Goal: Transaction & Acquisition: Download file/media

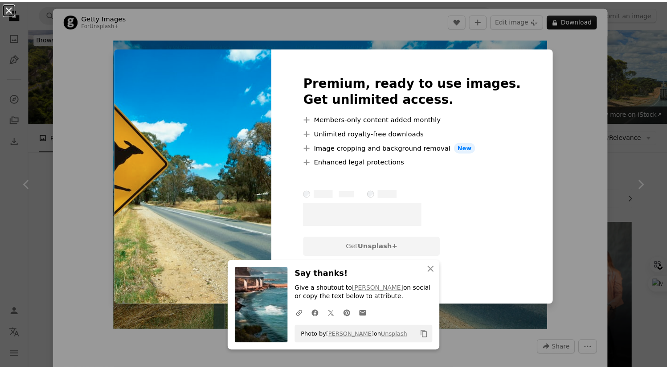
scroll to position [1228, 0]
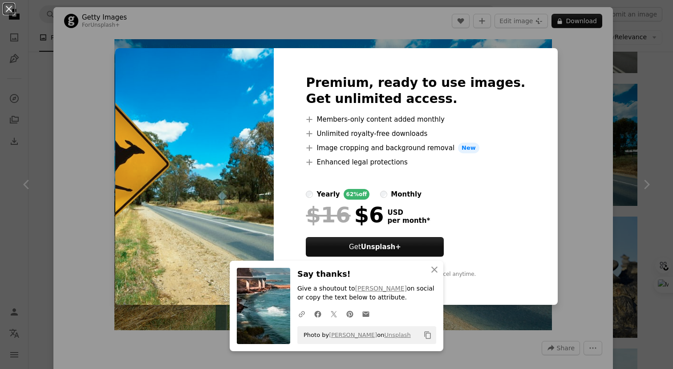
click at [8, 9] on button "An X shape" at bounding box center [9, 9] width 11 height 11
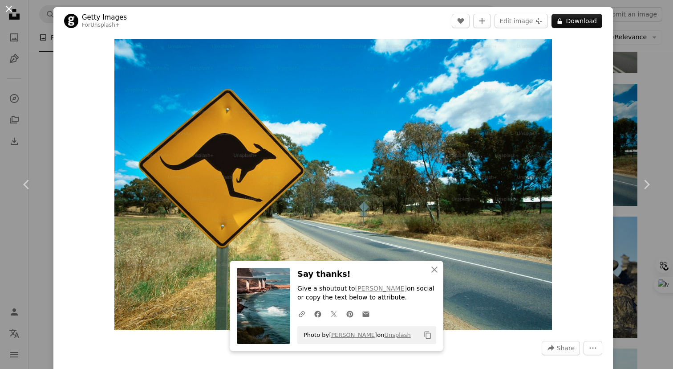
click at [9, 7] on button "An X shape" at bounding box center [9, 9] width 11 height 11
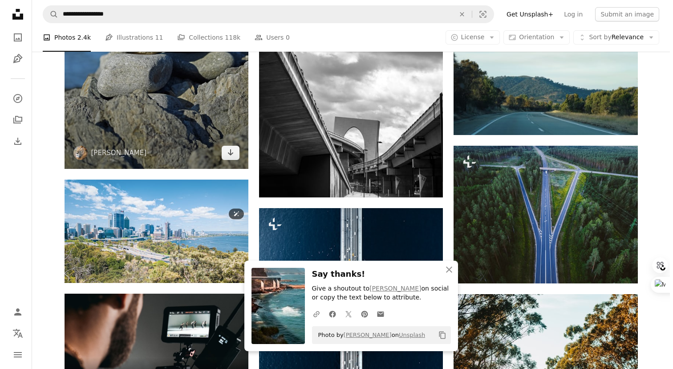
scroll to position [1590, 0]
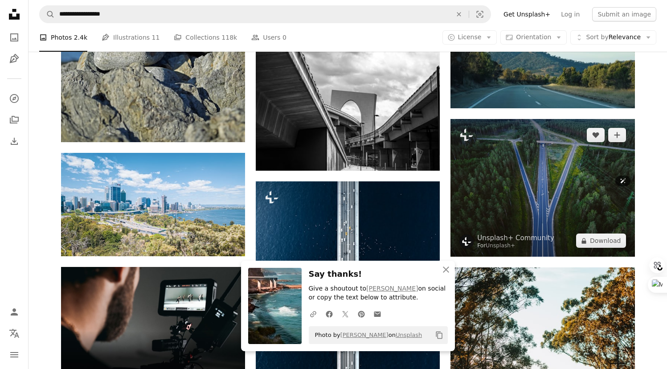
click at [558, 160] on img at bounding box center [542, 188] width 184 height 138
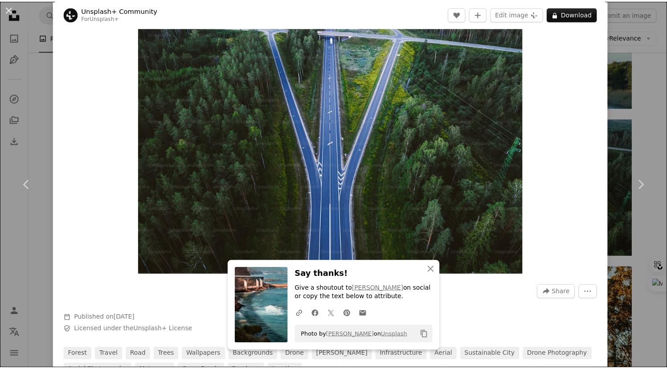
scroll to position [65, 0]
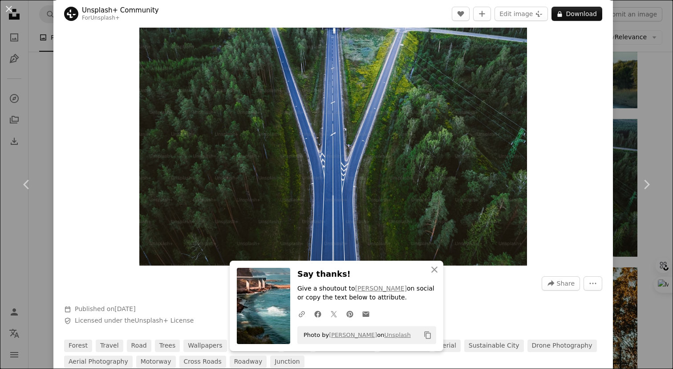
drag, startPoint x: 8, startPoint y: 8, endPoint x: 29, endPoint y: 45, distance: 43.3
click at [8, 8] on button "An X shape" at bounding box center [9, 9] width 11 height 11
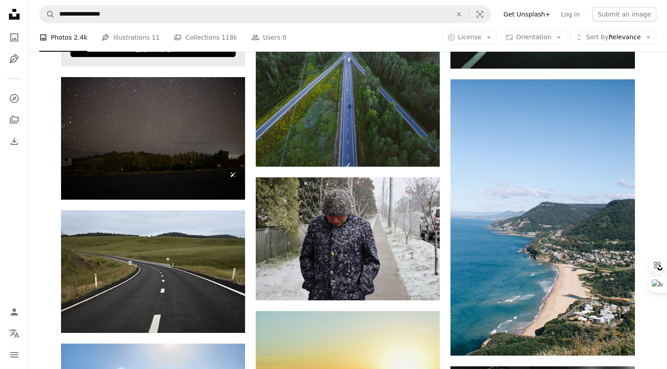
scroll to position [1846, 0]
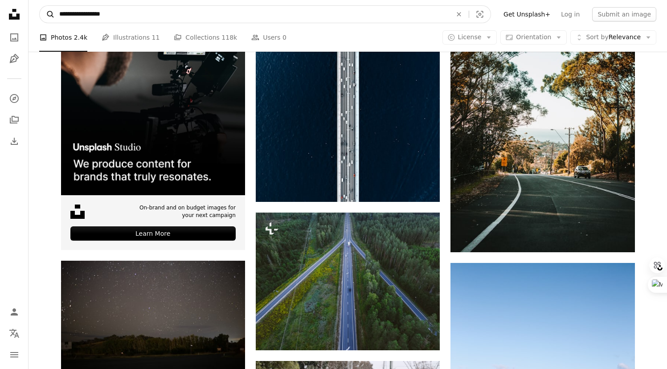
drag, startPoint x: 126, startPoint y: 15, endPoint x: 52, endPoint y: 8, distance: 74.2
click at [52, 8] on form "**********" at bounding box center [265, 14] width 452 height 18
type input "**********"
click at [40, 6] on button "A magnifying glass" at bounding box center [47, 14] width 15 height 17
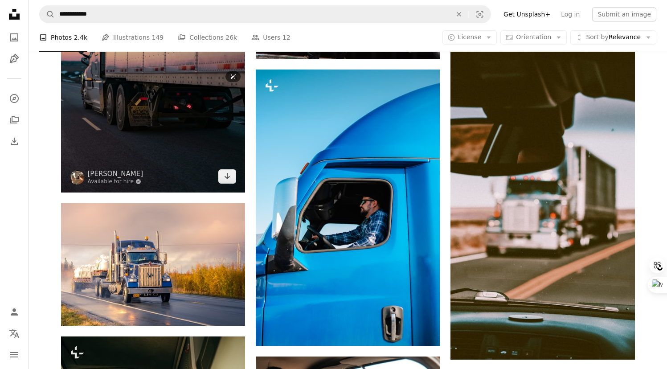
scroll to position [374, 0]
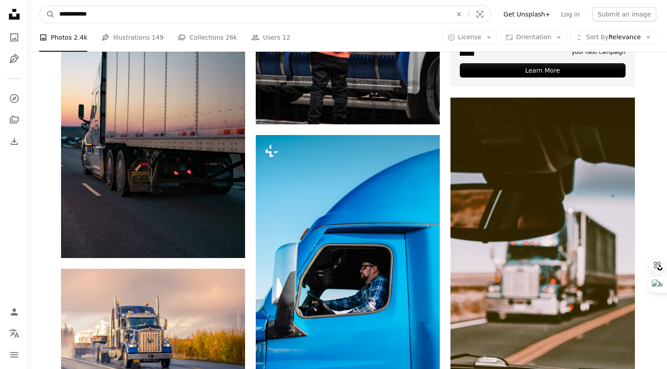
drag, startPoint x: 84, startPoint y: 15, endPoint x: 138, endPoint y: 20, distance: 54.1
click at [138, 20] on input "**********" at bounding box center [252, 14] width 394 height 17
type input "*****"
click button "A magnifying glass" at bounding box center [47, 14] width 15 height 17
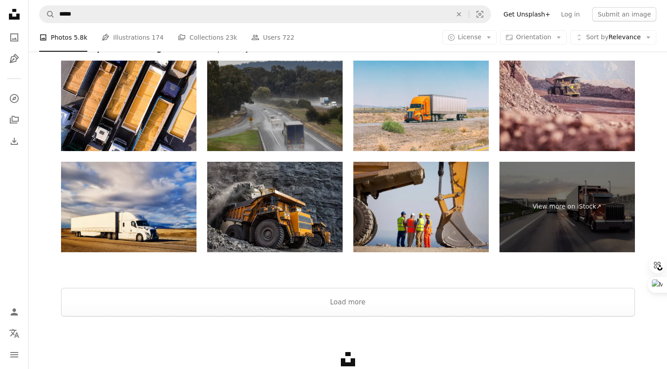
scroll to position [1517, 0]
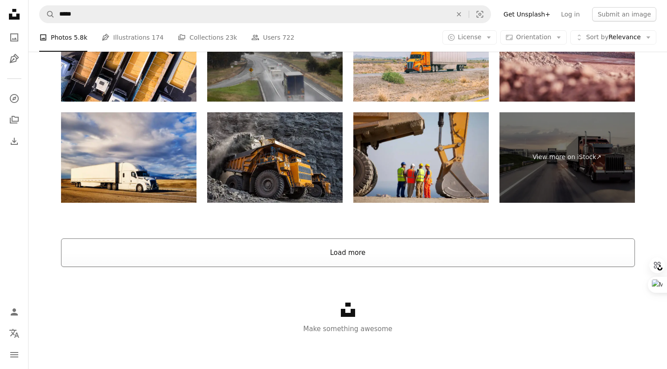
click at [259, 249] on button "Load more" at bounding box center [348, 252] width 574 height 28
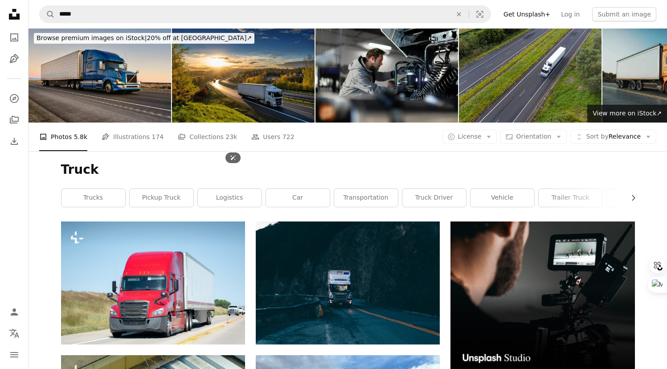
scroll to position [0, 0]
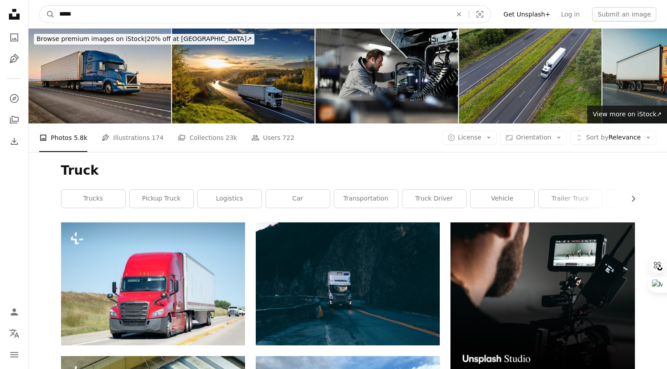
drag, startPoint x: 90, startPoint y: 15, endPoint x: 60, endPoint y: 10, distance: 30.7
click at [60, 9] on input "*****" at bounding box center [252, 14] width 394 height 17
type input "*********"
click button "A magnifying glass" at bounding box center [47, 14] width 15 height 17
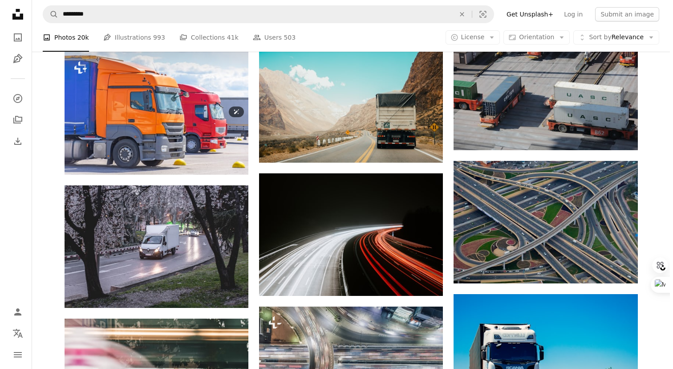
scroll to position [447, 0]
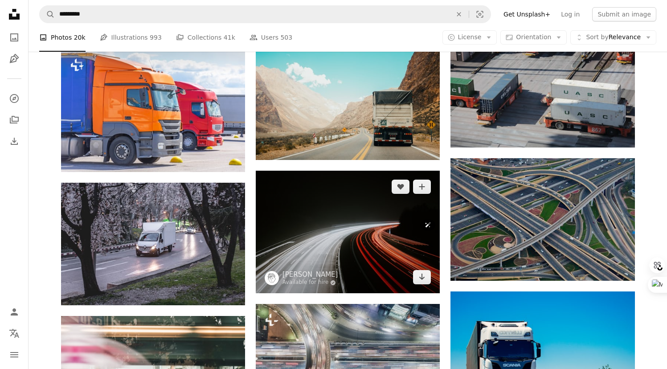
click at [346, 235] on img at bounding box center [348, 232] width 184 height 122
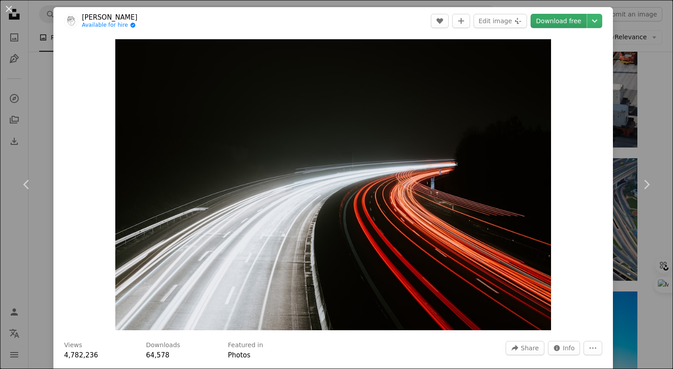
click at [553, 21] on link "Download free" at bounding box center [559, 21] width 56 height 14
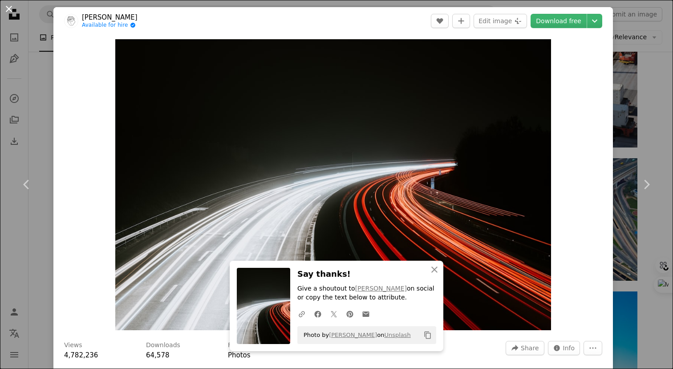
click at [9, 7] on button "An X shape" at bounding box center [9, 9] width 11 height 11
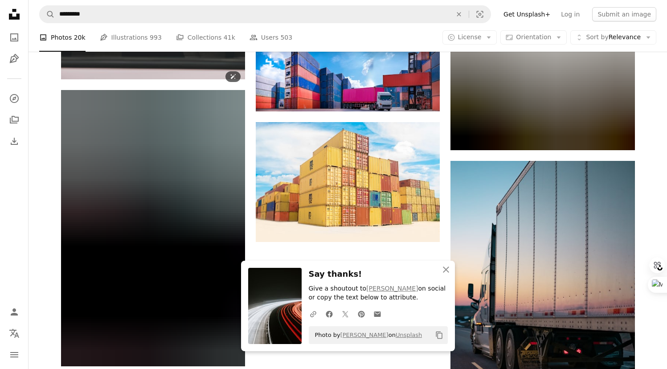
scroll to position [961, 0]
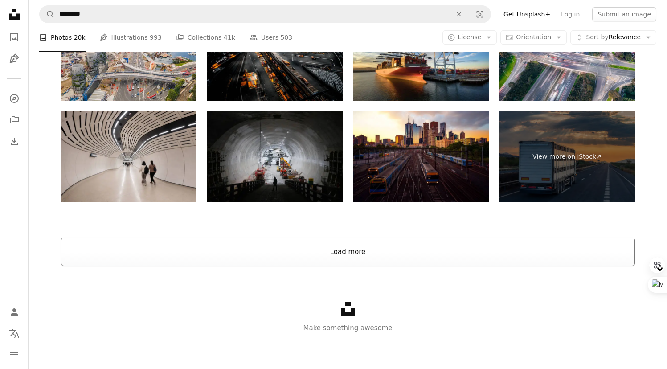
click at [228, 250] on button "Load more" at bounding box center [348, 251] width 574 height 28
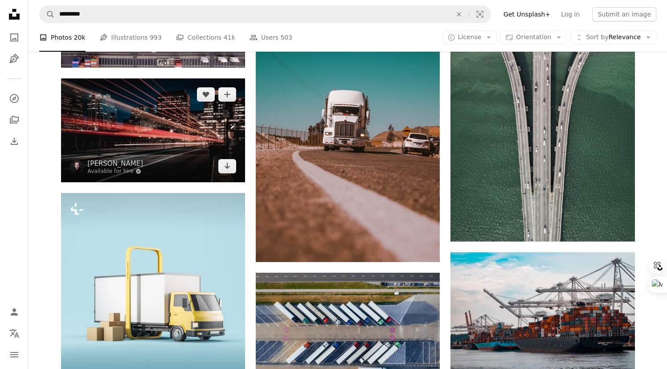
scroll to position [1482, 0]
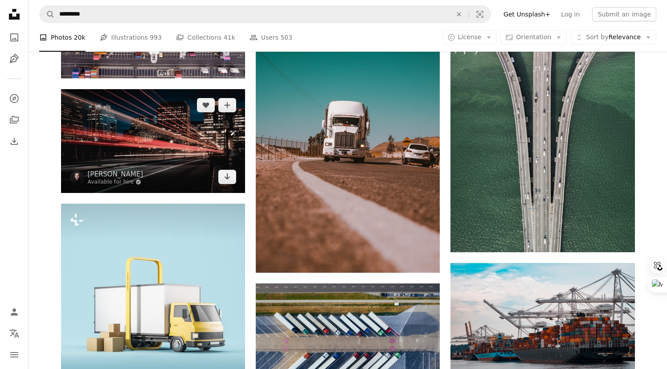
click at [150, 131] on img at bounding box center [153, 140] width 184 height 103
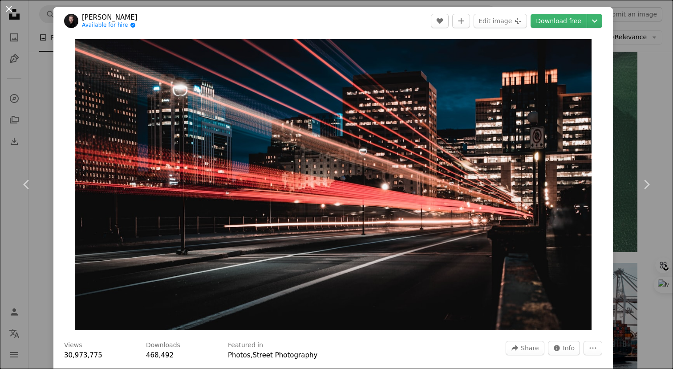
click at [8, 10] on button "An X shape" at bounding box center [9, 9] width 11 height 11
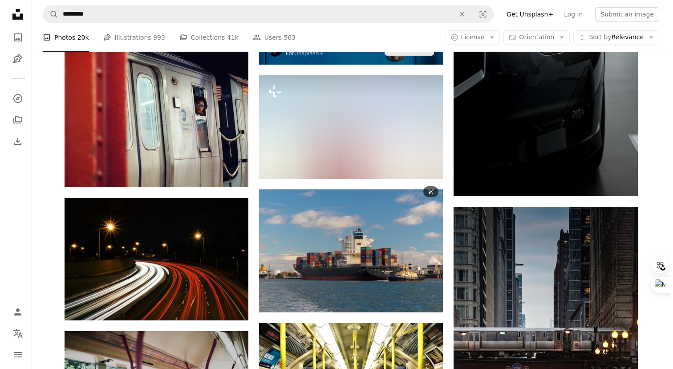
scroll to position [2682, 0]
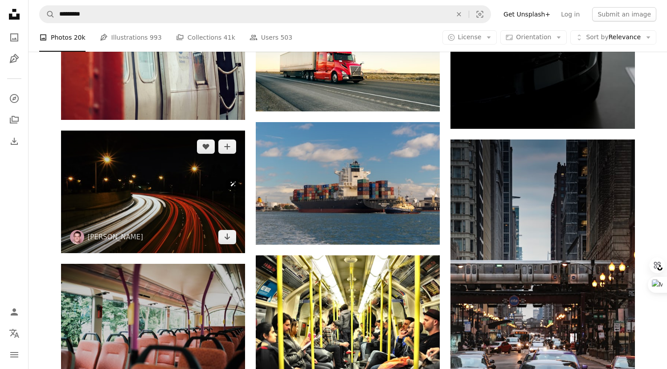
click at [176, 187] on img at bounding box center [153, 191] width 184 height 122
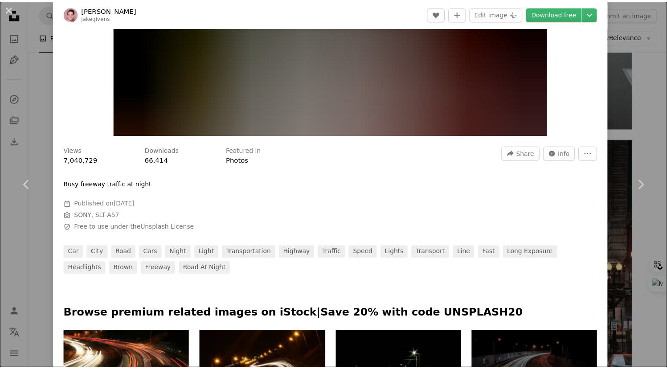
scroll to position [201, 0]
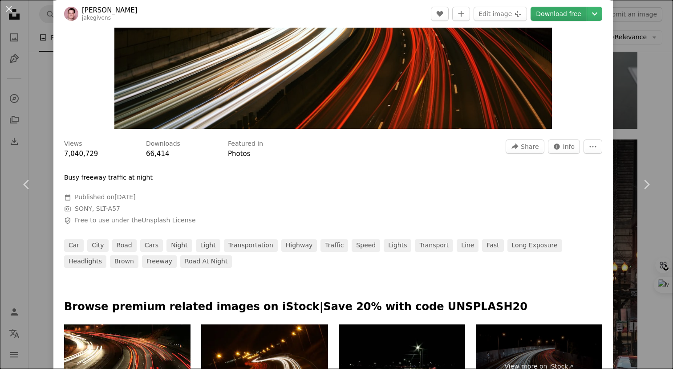
click at [551, 16] on link "Download free" at bounding box center [559, 14] width 56 height 14
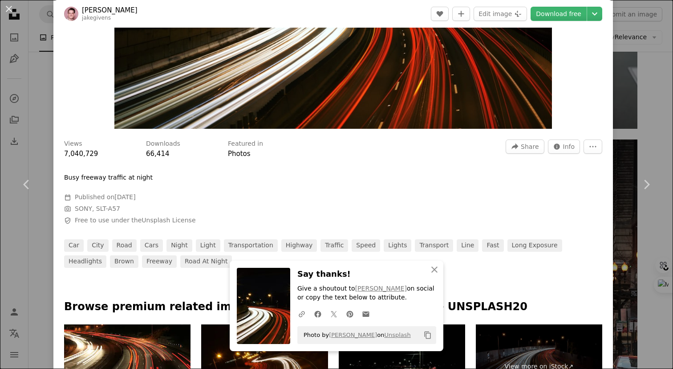
click at [8, 8] on button "An X shape" at bounding box center [9, 9] width 11 height 11
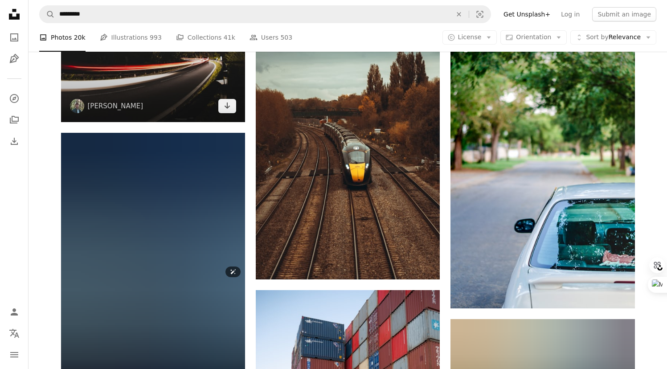
scroll to position [4151, 0]
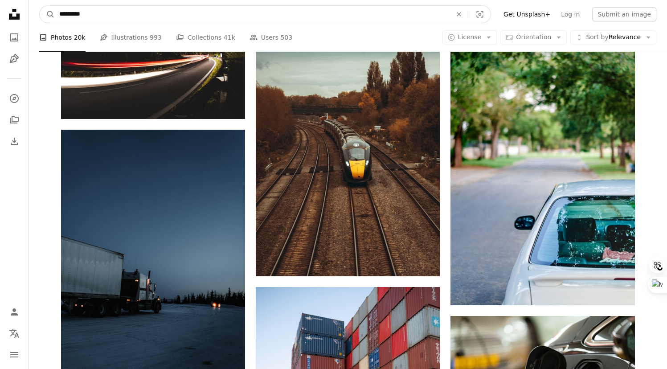
drag, startPoint x: 88, startPoint y: 13, endPoint x: 54, endPoint y: 6, distance: 34.1
click at [55, 6] on input "*********" at bounding box center [252, 14] width 394 height 17
type input "*********"
click button "A magnifying glass" at bounding box center [47, 14] width 15 height 17
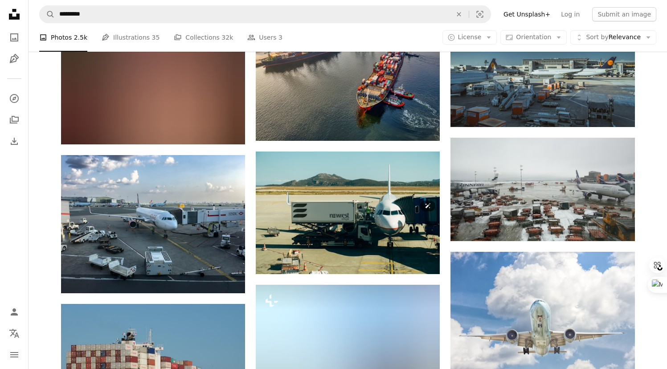
scroll to position [603, 0]
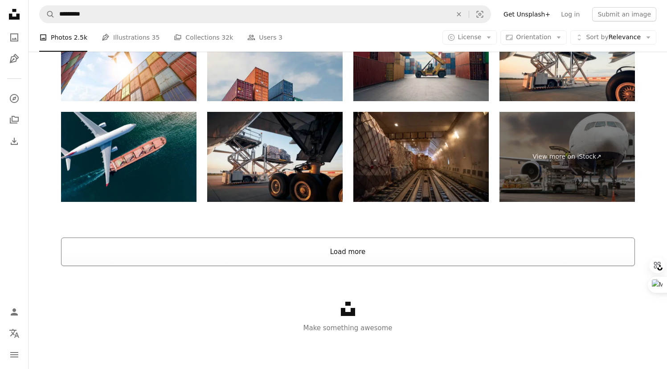
click at [336, 251] on button "Load more" at bounding box center [348, 251] width 574 height 28
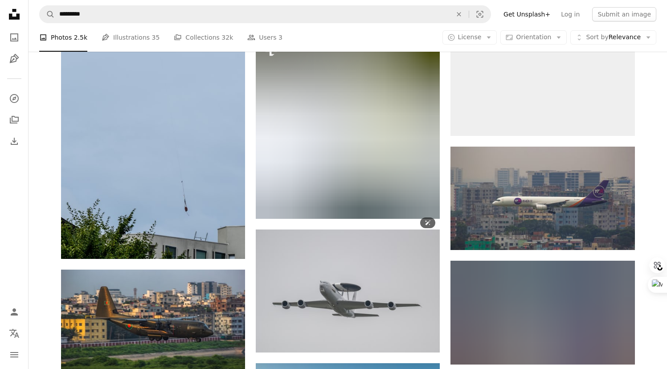
scroll to position [4713, 0]
